Goal: Information Seeking & Learning: Learn about a topic

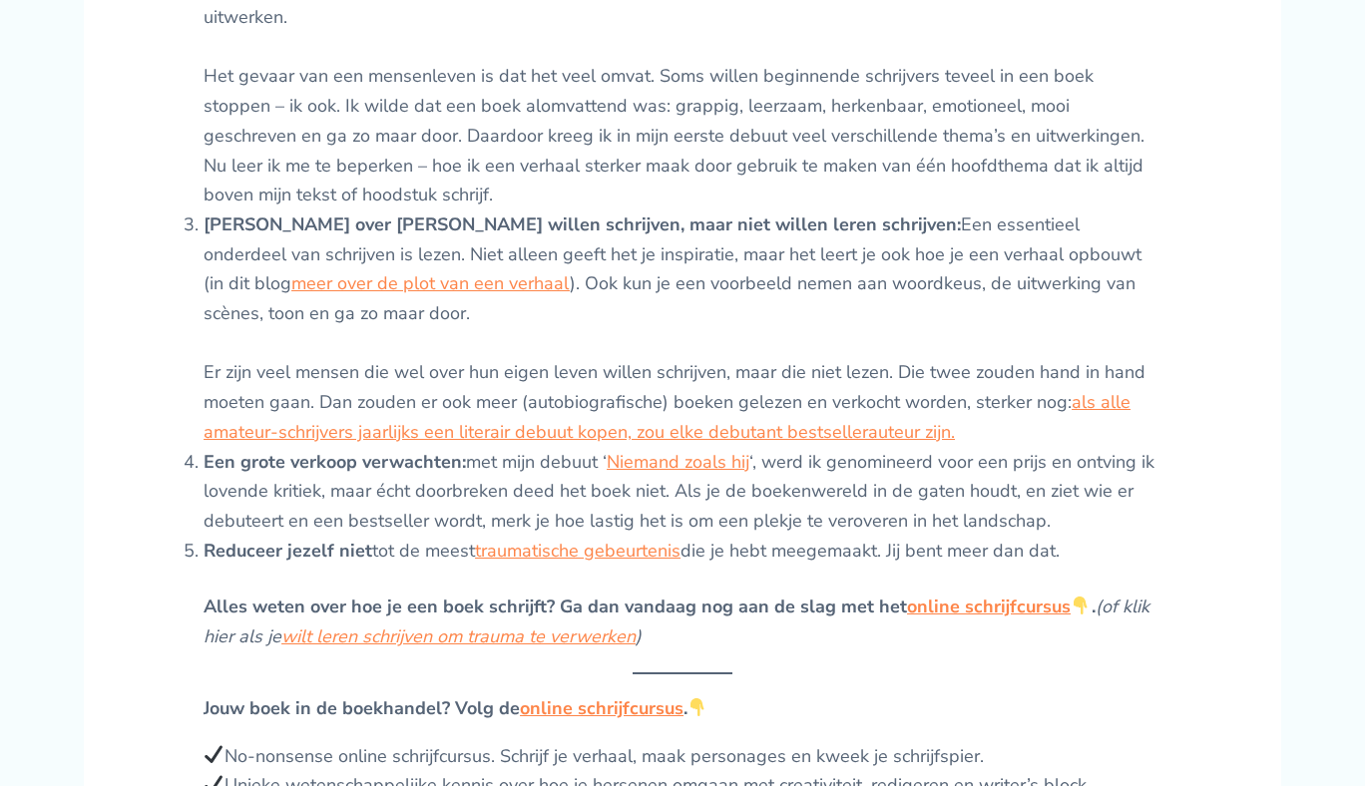
scroll to position [1589, 0]
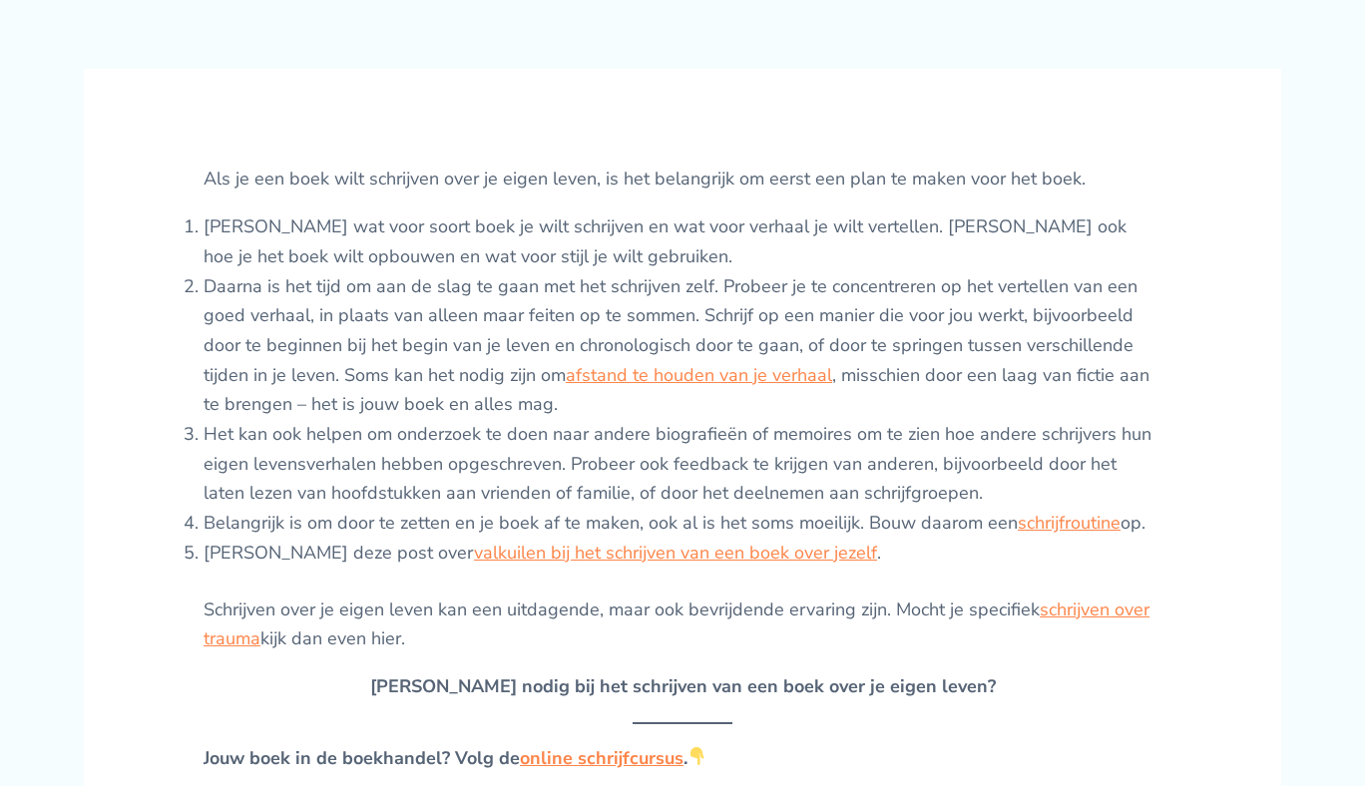
scroll to position [705, 0]
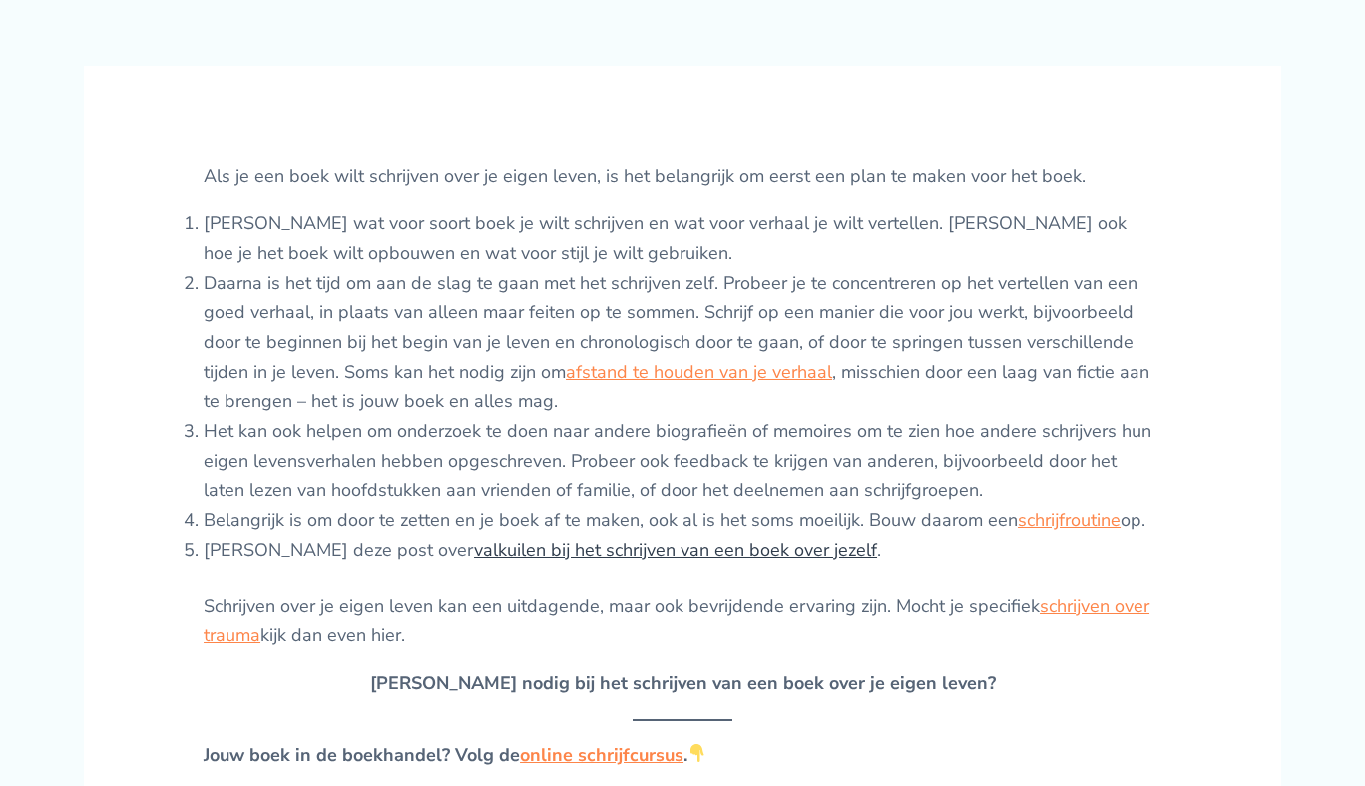
click at [590, 562] on link "valkuilen bij het schrijven van een boek over jezelf" at bounding box center [675, 550] width 403 height 24
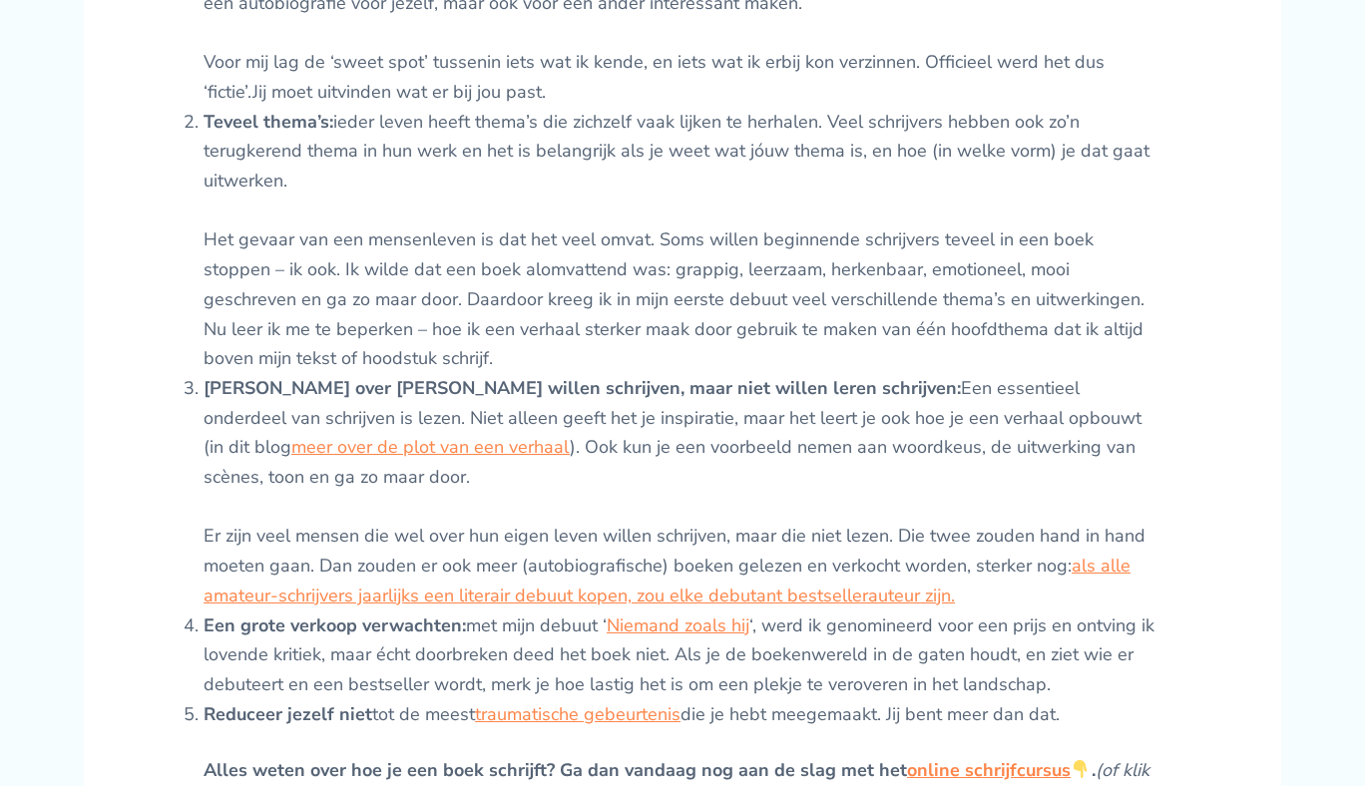
scroll to position [1428, 0]
